Goal: Information Seeking & Learning: Compare options

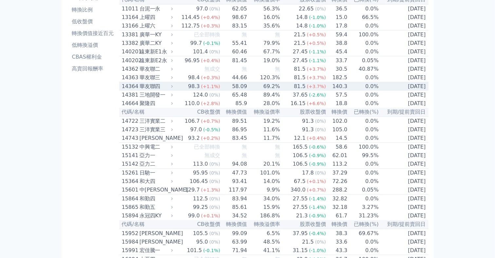
scroll to position [26, 0]
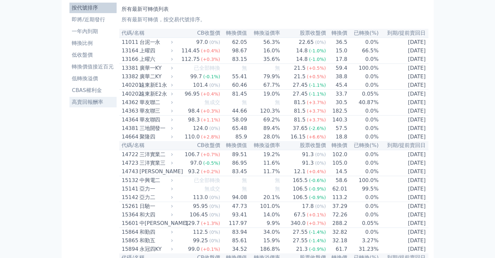
click at [88, 101] on li "高賣回報酬率" at bounding box center [92, 102] width 47 height 8
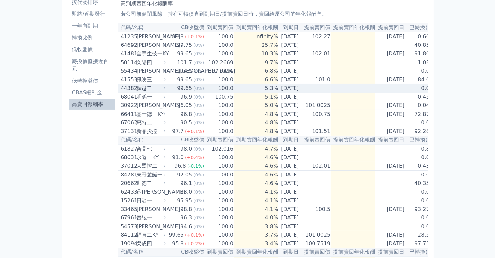
scroll to position [23, 0]
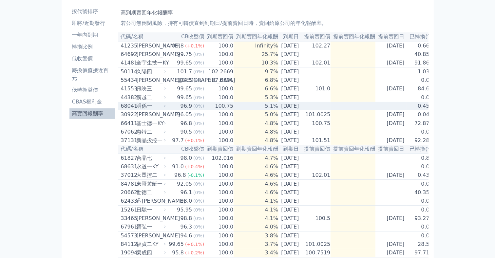
click at [193, 109] on span "(0%)" at bounding box center [198, 105] width 11 height 5
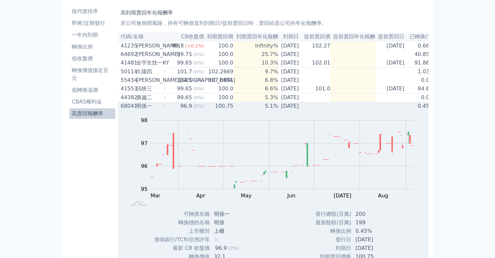
click at [207, 110] on td "100.75" at bounding box center [218, 106] width 29 height 9
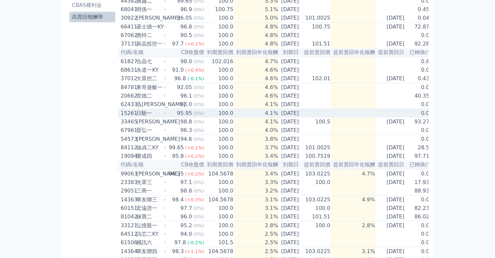
scroll to position [127, 0]
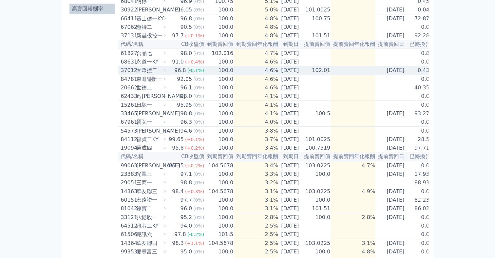
click at [262, 75] on td "4.6%" at bounding box center [255, 70] width 45 height 9
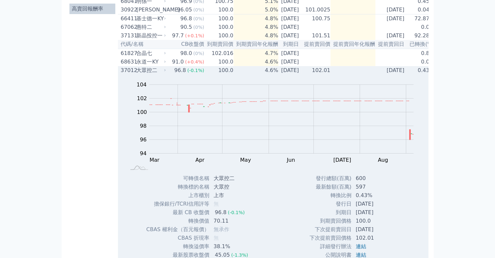
click at [262, 75] on td "4.6%" at bounding box center [255, 70] width 45 height 9
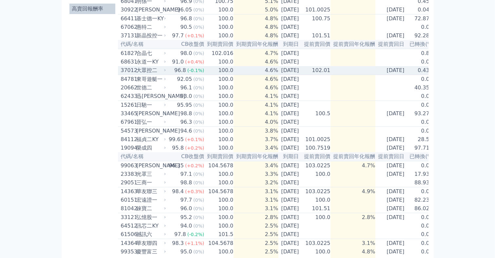
click at [420, 75] on td "0.43%" at bounding box center [421, 70] width 28 height 9
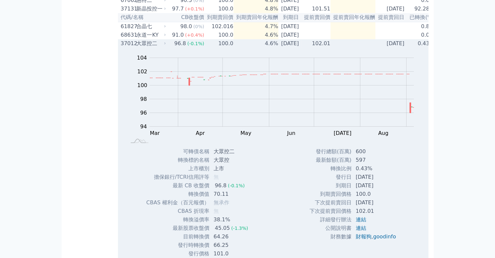
scroll to position [154, 0]
click at [206, 48] on td "100.0" at bounding box center [218, 44] width 29 height 9
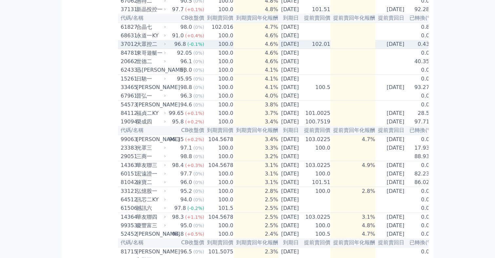
click at [206, 49] on td "100.0" at bounding box center [218, 44] width 29 height 9
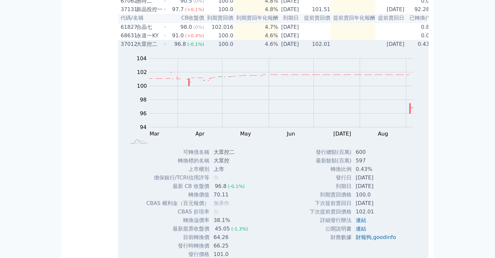
click at [208, 48] on td "100.0" at bounding box center [218, 44] width 29 height 9
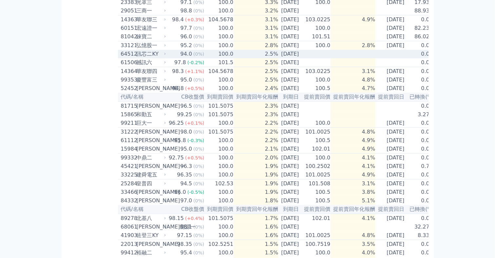
scroll to position [311, 0]
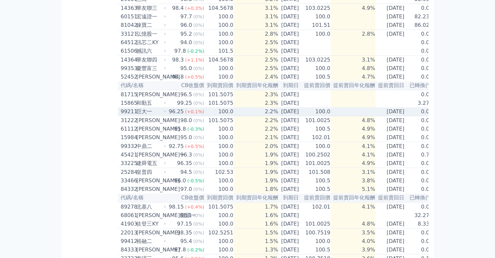
click at [337, 116] on td at bounding box center [352, 111] width 45 height 9
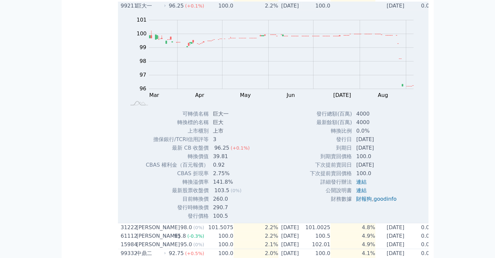
scroll to position [415, 0]
click at [236, 11] on td "2.2%" at bounding box center [255, 7] width 45 height 9
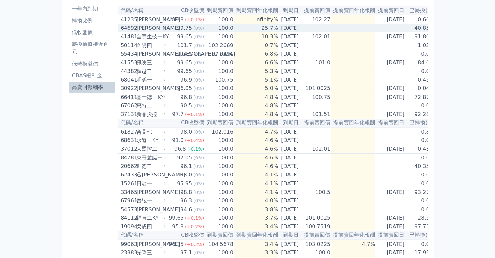
scroll to position [0, 0]
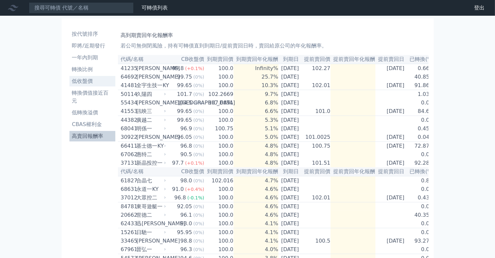
click at [94, 79] on li "低收盤價" at bounding box center [92, 81] width 46 height 8
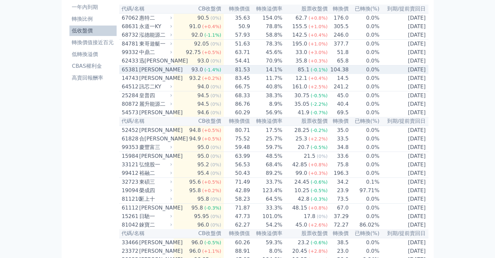
scroll to position [52, 0]
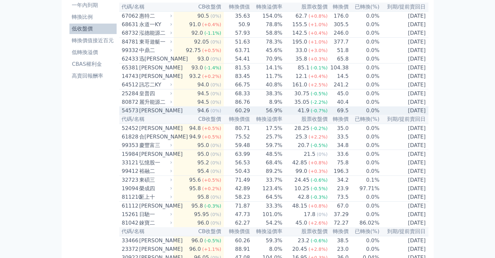
click at [398, 115] on td "[DATE]" at bounding box center [403, 110] width 48 height 9
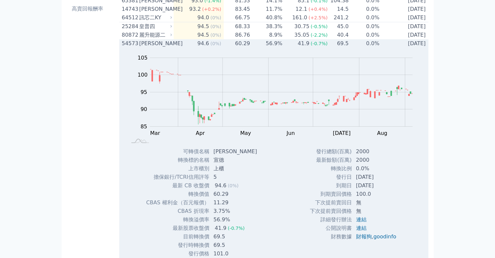
scroll to position [105, 0]
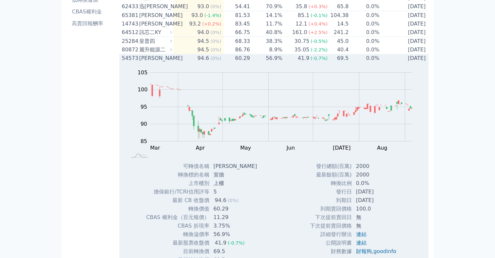
click at [232, 63] on td "60.29" at bounding box center [237, 58] width 27 height 9
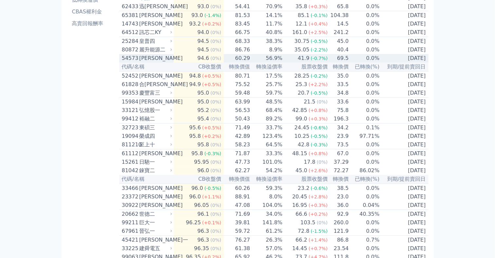
click at [232, 63] on td "60.29" at bounding box center [237, 58] width 27 height 9
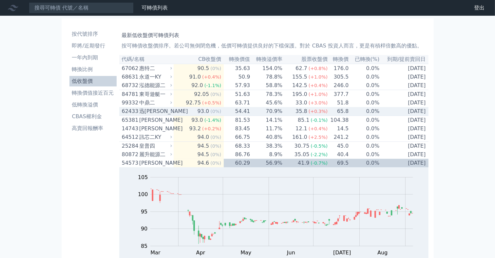
scroll to position [0, 0]
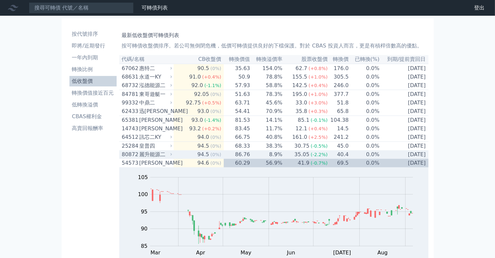
click at [219, 157] on span "(0%)" at bounding box center [215, 154] width 11 height 5
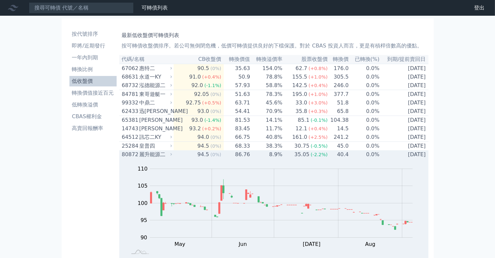
click at [213, 157] on span "(0%)" at bounding box center [215, 154] width 11 height 5
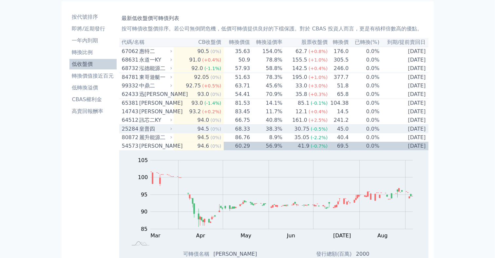
scroll to position [26, 0]
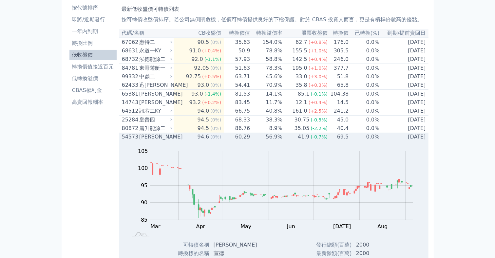
click at [213, 139] on span "(0%)" at bounding box center [215, 136] width 11 height 5
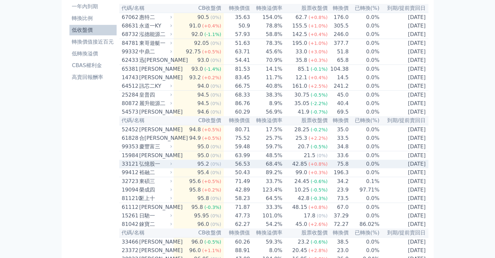
scroll to position [0, 0]
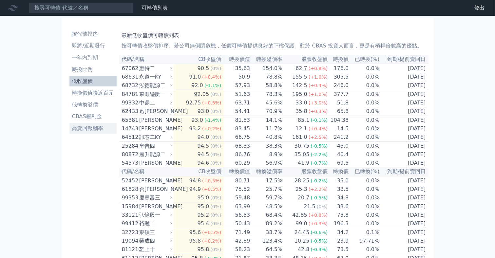
click at [98, 127] on li "高賣回報酬率" at bounding box center [92, 128] width 47 height 8
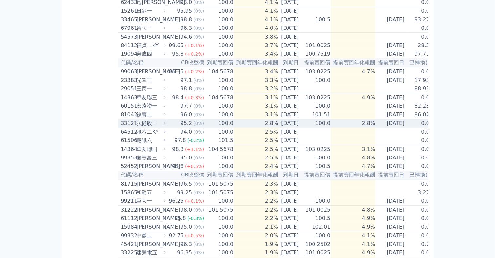
scroll to position [236, 0]
